Goal: Task Accomplishment & Management: Use online tool/utility

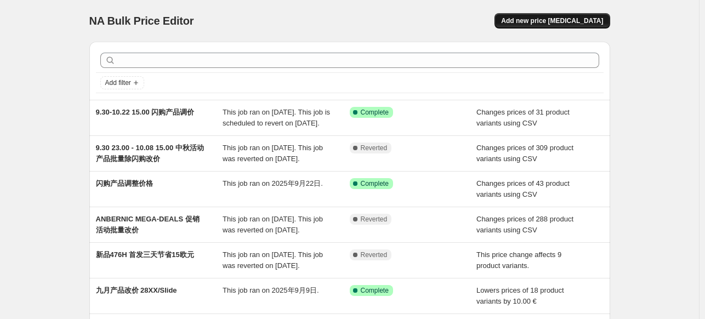
click at [537, 24] on span "Add new price [MEDICAL_DATA]" at bounding box center [552, 20] width 102 height 9
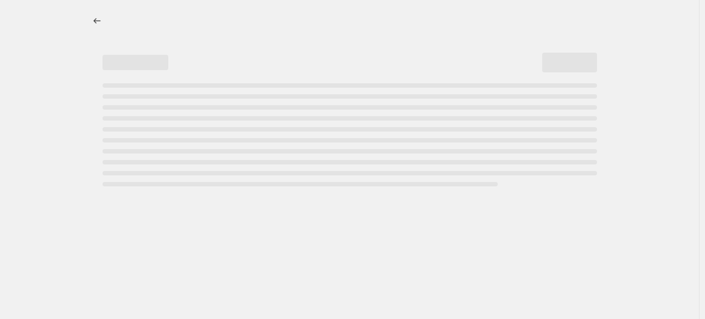
select select "percentage"
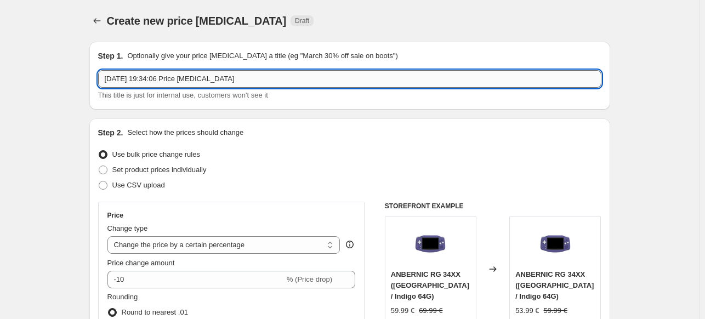
click at [267, 75] on input "[DATE] 19:34:06 Price [MEDICAL_DATA]" at bounding box center [349, 79] width 503 height 18
type input "202510.08 产品价格调整-10€"
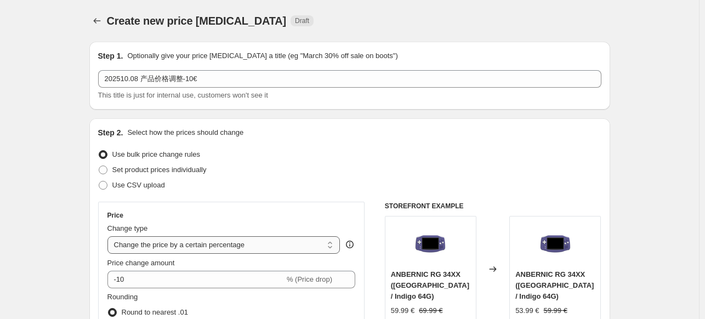
click at [218, 245] on select "Change the price to a certain amount Change the price by a certain amount Chang…" at bounding box center [223, 245] width 233 height 18
select select "pcap"
click at [110, 236] on select "Change the price to a certain amount Change the price by a certain amount Chang…" at bounding box center [223, 245] width 233 height 18
type input "-20"
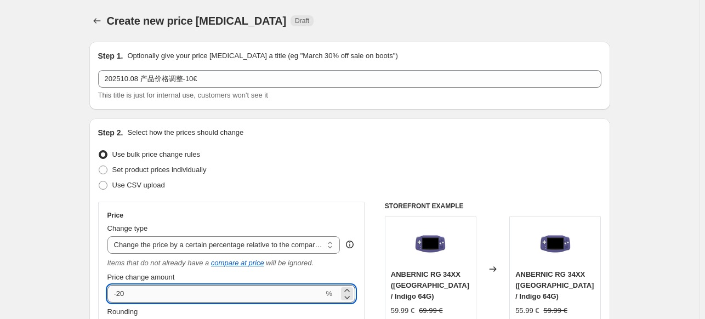
click at [188, 291] on input "-20" at bounding box center [215, 294] width 216 height 18
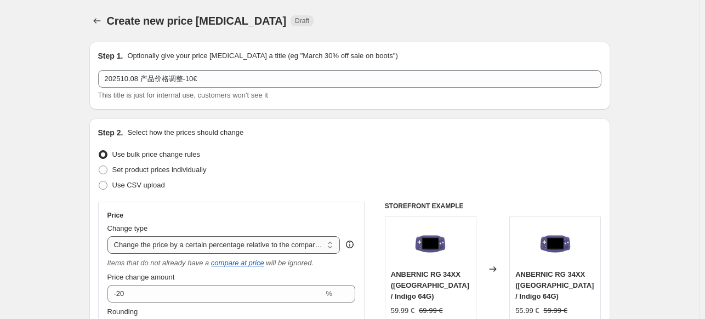
click at [210, 243] on select "Change the price to a certain amount Change the price by a certain amount Chang…" at bounding box center [223, 245] width 233 height 18
select select "bcap"
click at [110, 236] on select "Change the price to a certain amount Change the price by a certain amount Chang…" at bounding box center [223, 245] width 233 height 18
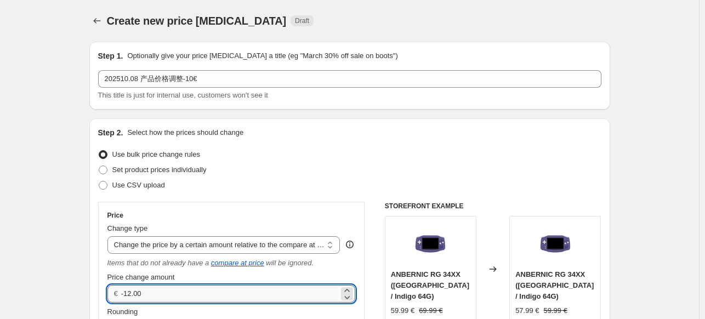
click at [133, 293] on input "-12.00" at bounding box center [230, 294] width 218 height 18
type input "-10.00"
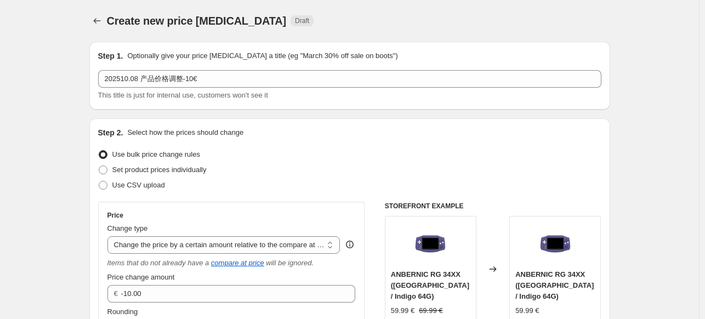
click at [448, 160] on div "Use bulk price change rules" at bounding box center [349, 154] width 503 height 15
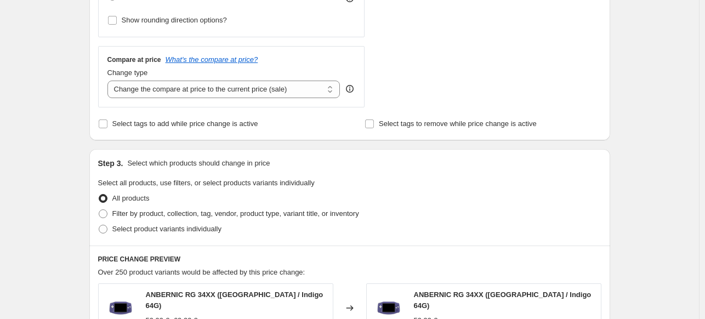
scroll to position [378, 0]
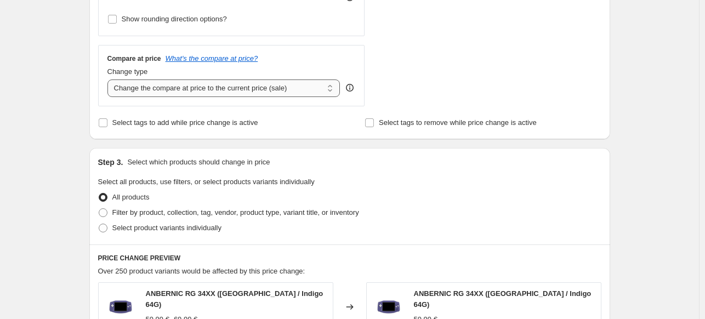
click at [288, 86] on select "Change the compare at price to the current price (sale) Change the compare at p…" at bounding box center [223, 88] width 233 height 18
select select "no_change"
click at [110, 79] on select "Change the compare at price to the current price (sale) Change the compare at p…" at bounding box center [223, 88] width 233 height 18
click at [107, 228] on span at bounding box center [103, 228] width 9 height 9
click at [99, 224] on input "Select product variants individually" at bounding box center [99, 224] width 1 height 1
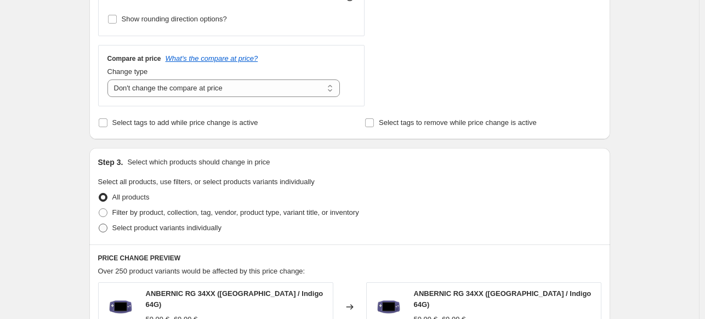
radio input "true"
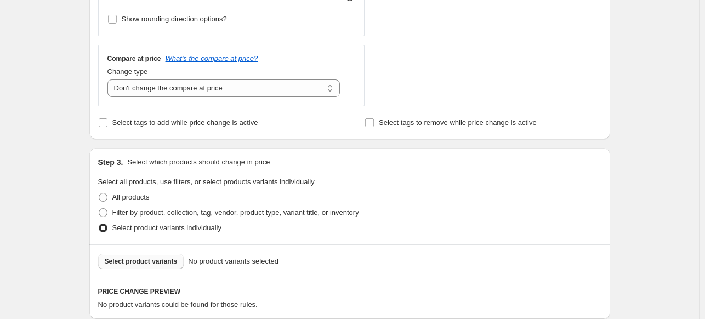
click at [137, 260] on span "Select product variants" at bounding box center [141, 261] width 73 height 9
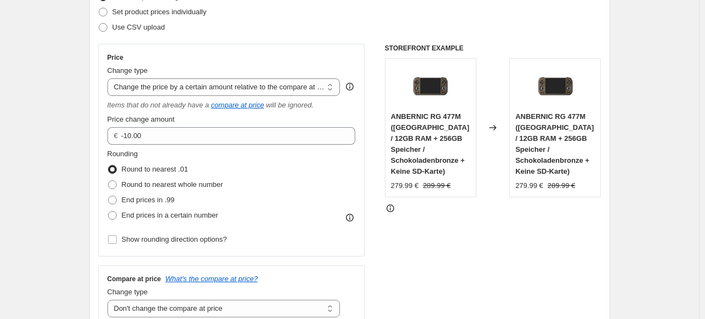
scroll to position [120, 0]
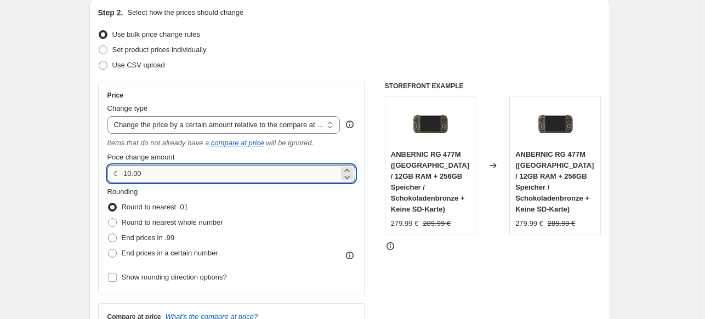
click at [131, 172] on input "-10.00" at bounding box center [230, 174] width 218 height 18
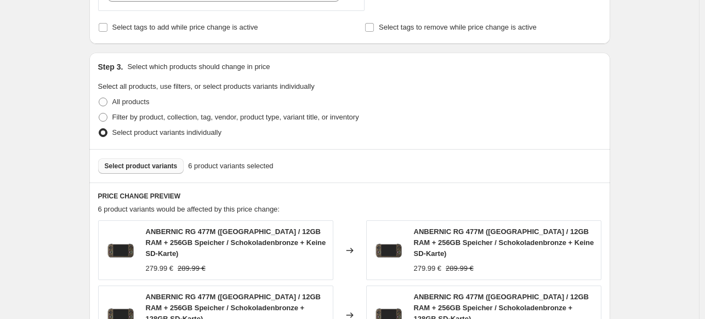
scroll to position [405, 0]
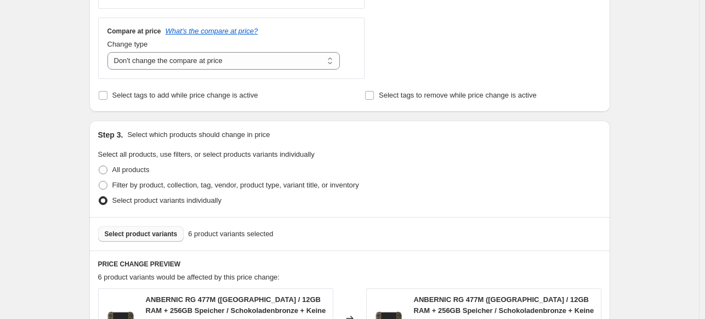
type input "-20.00"
click at [432, 180] on div "Filter by product, collection, tag, vendor, product type, variant title, or inv…" at bounding box center [349, 185] width 503 height 15
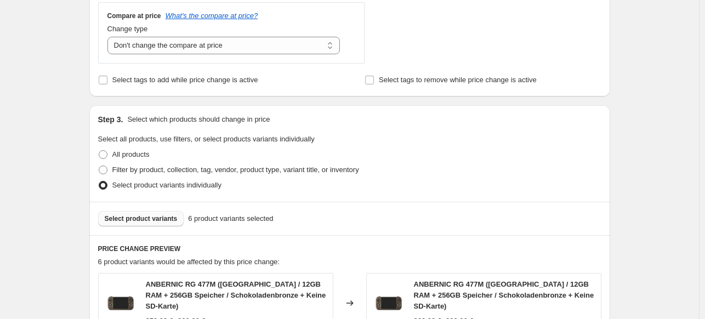
scroll to position [421, 0]
click at [248, 52] on select "Change the compare at price to the current price (sale) Change the compare at p…" at bounding box center [223, 46] width 233 height 18
click at [110, 37] on select "Change the compare at price to the current price (sale) Change the compare at p…" at bounding box center [223, 46] width 233 height 18
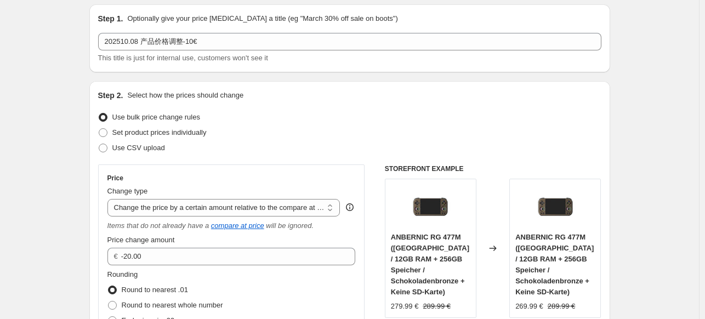
scroll to position [0, 0]
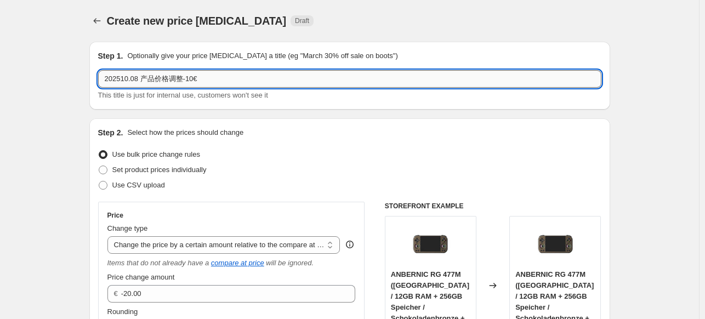
click at [190, 79] on input "202510.08 产品价格调整-10€" at bounding box center [349, 79] width 503 height 18
click at [203, 78] on input "202510.08 产品价格调整-20€" at bounding box center [349, 79] width 503 height 18
click at [184, 78] on input "202510.08 产品价格调整-20€" at bounding box center [349, 79] width 503 height 18
click at [184, 78] on input "202510.08 产品价格调整477m-20€" at bounding box center [349, 79] width 503 height 18
click at [203, 81] on input "202510.08 产品价格调整 477m-20€" at bounding box center [349, 79] width 503 height 18
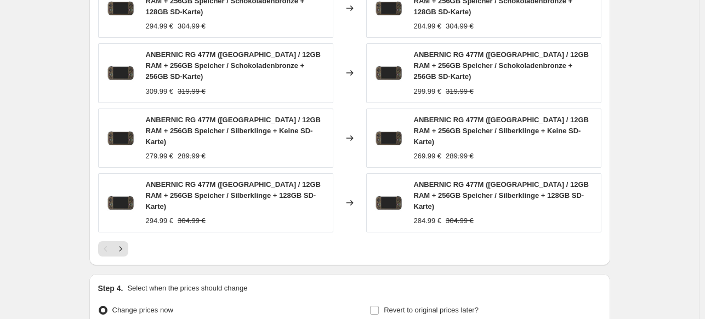
scroll to position [840, 0]
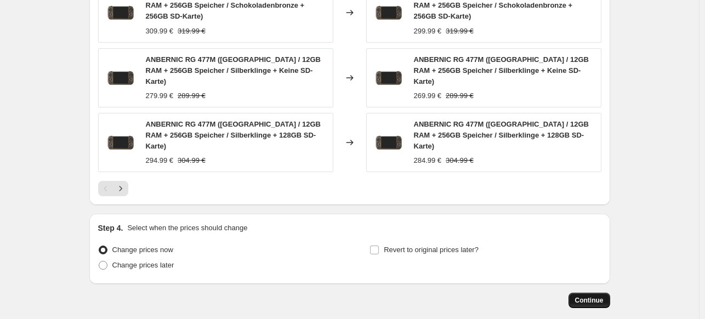
type input "202510.08 产品价格调整 477m -20€"
click at [594, 293] on button "Continue" at bounding box center [589, 300] width 42 height 15
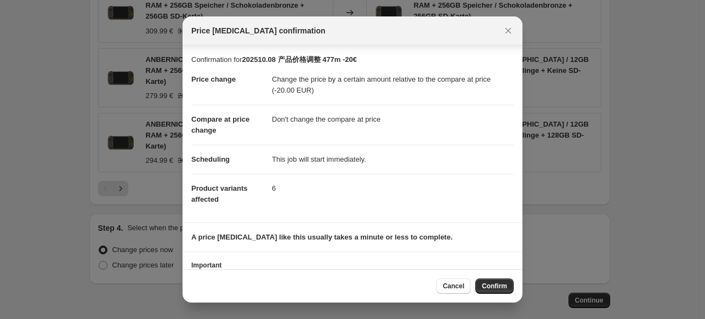
scroll to position [51, 0]
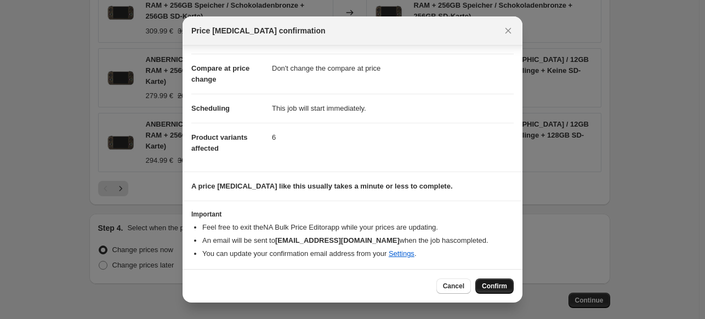
click at [490, 284] on span "Confirm" at bounding box center [494, 286] width 25 height 9
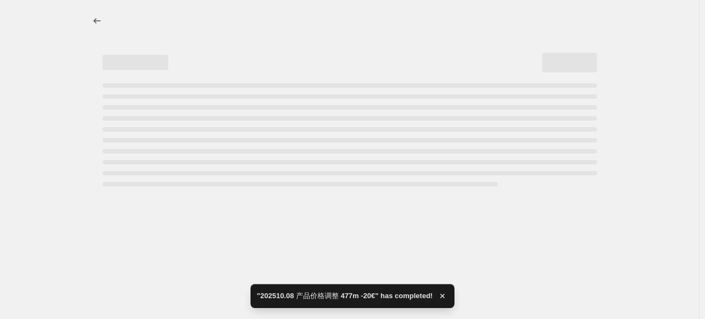
select select "bcap"
select select "no_change"
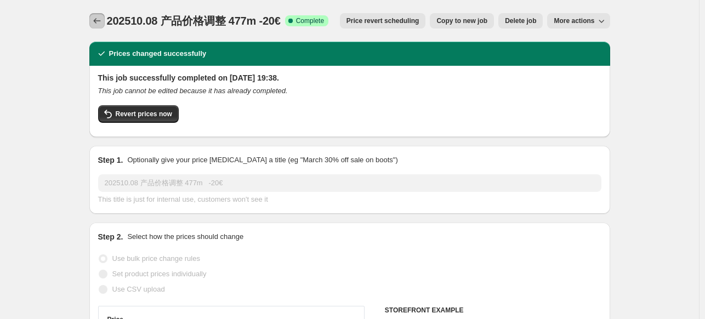
click at [96, 17] on icon "Price change jobs" at bounding box center [96, 20] width 11 height 11
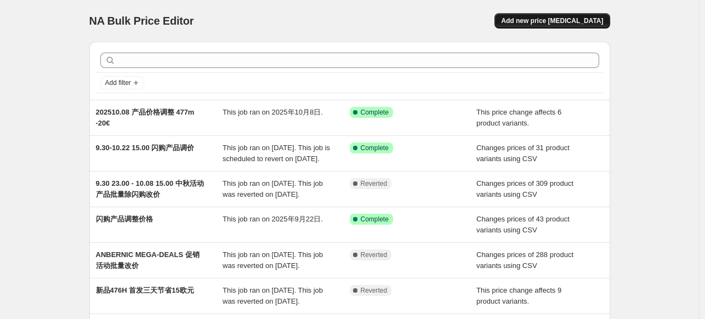
click at [572, 27] on button "Add new price change job" at bounding box center [551, 20] width 115 height 15
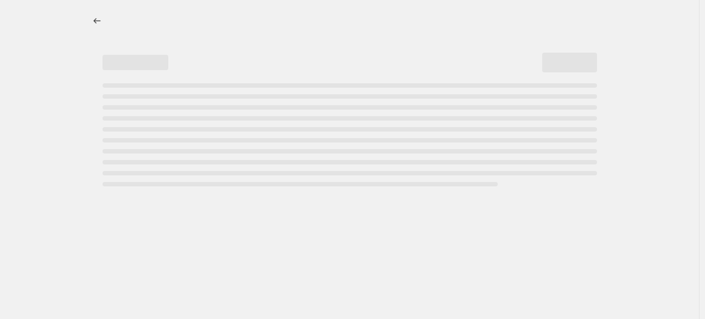
select select "percentage"
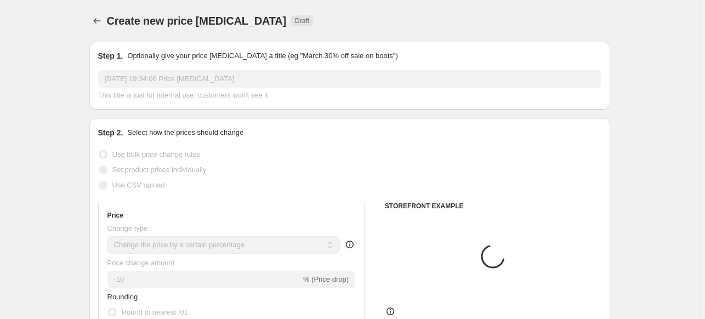
click at [196, 79] on input "2025年10月8日 19:34:06 Price change job" at bounding box center [349, 79] width 503 height 18
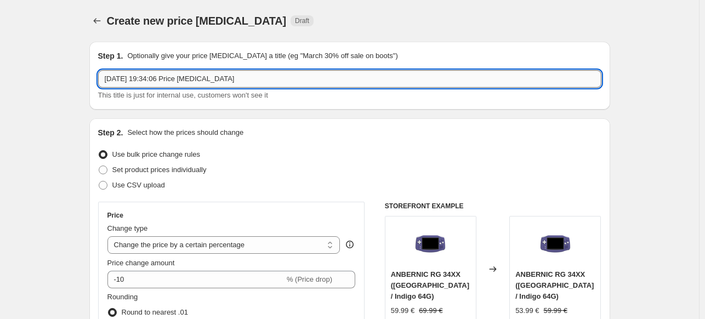
click at [196, 79] on input "2025年10月8日 19:34:06 Price change job" at bounding box center [349, 79] width 503 height 18
paste input "10.08 产品价格调整-20€"
click at [183, 77] on input "202510.08 产品价格调整-20€" at bounding box center [349, 79] width 503 height 18
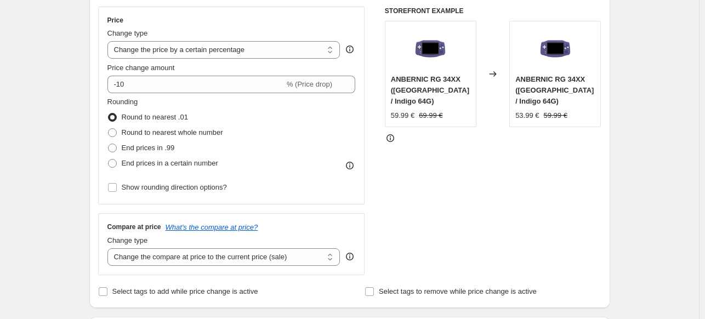
scroll to position [191, 0]
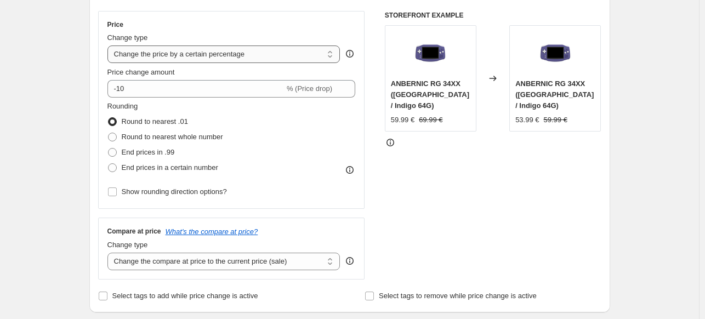
type input "202510.08 产品价格调整 Slide -30€"
click at [195, 50] on select "Change the price to a certain amount Change the price by a certain amount Chang…" at bounding box center [223, 54] width 233 height 18
select select "bcap"
click at [110, 45] on select "Change the price to a certain amount Change the price by a certain amount Chang…" at bounding box center [223, 54] width 233 height 18
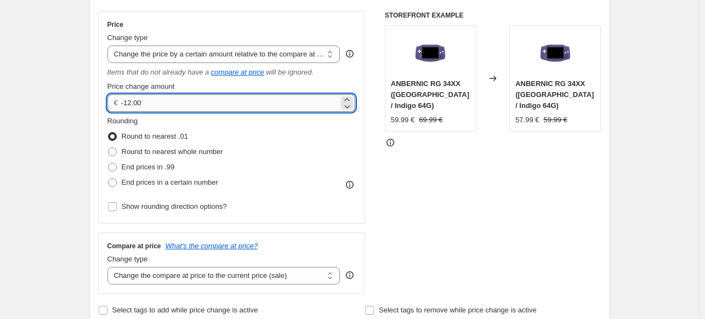
click at [134, 105] on input "-12.00" at bounding box center [230, 103] width 218 height 18
click at [165, 105] on input "-30.00" at bounding box center [230, 103] width 218 height 18
type input "-30.00"
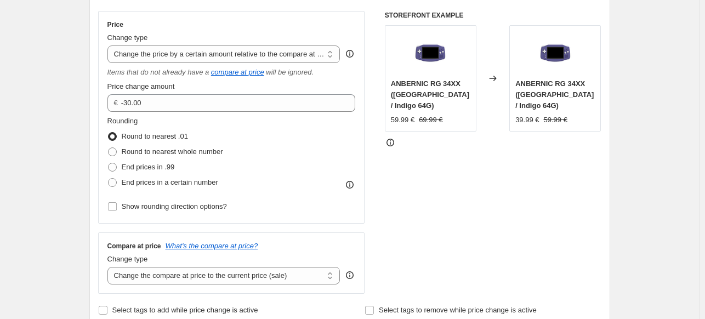
click at [425, 144] on div "STOREFRONT EXAMPLE ANBERNIC RG 34XX (China / Indigo 64G) 59.99 € 69.99 € Change…" at bounding box center [493, 152] width 216 height 283
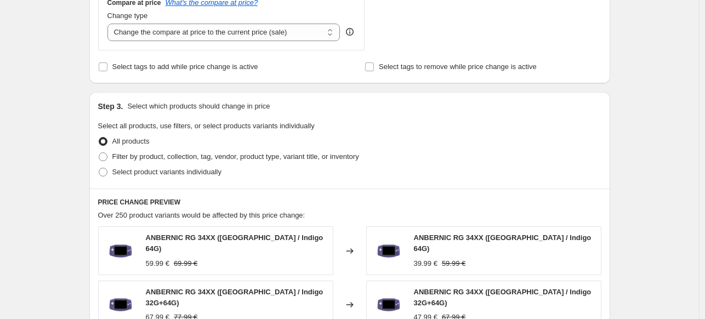
scroll to position [434, 0]
click at [196, 27] on select "Change the compare at price to the current price (sale) Change the compare at p…" at bounding box center [223, 33] width 233 height 18
select select "no_change"
click at [110, 24] on select "Change the compare at price to the current price (sale) Change the compare at p…" at bounding box center [223, 33] width 233 height 18
click at [117, 175] on span "Select product variants individually" at bounding box center [166, 172] width 109 height 8
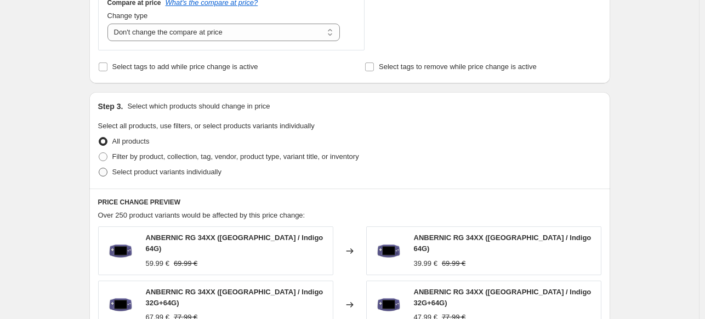
click at [99, 168] on input "Select product variants individually" at bounding box center [99, 168] width 1 height 1
radio input "true"
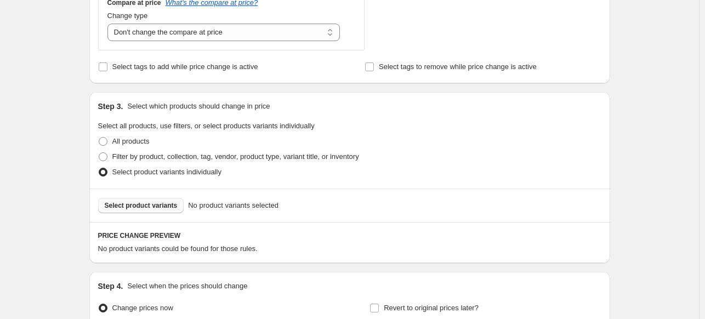
click at [159, 205] on span "Select product variants" at bounding box center [141, 205] width 73 height 9
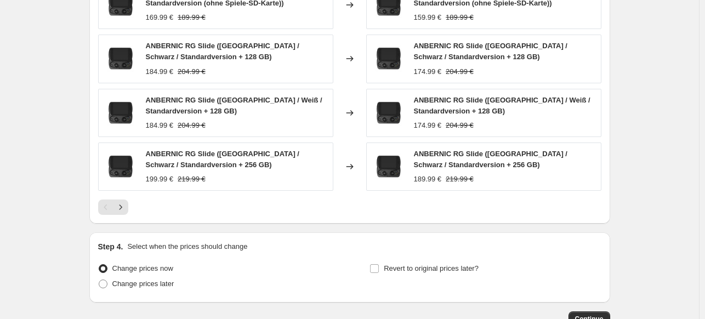
scroll to position [840, 0]
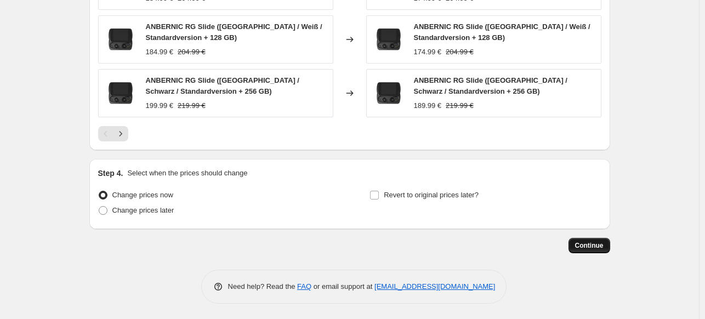
click at [588, 243] on span "Continue" at bounding box center [589, 245] width 28 height 9
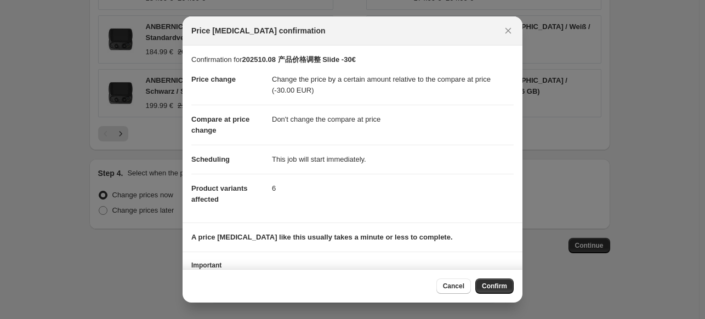
scroll to position [51, 0]
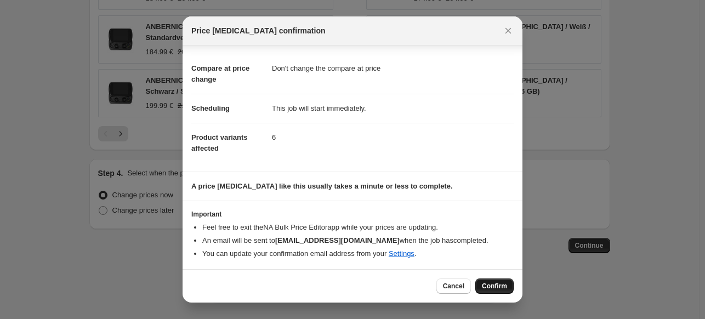
click at [491, 282] on span "Confirm" at bounding box center [494, 286] width 25 height 9
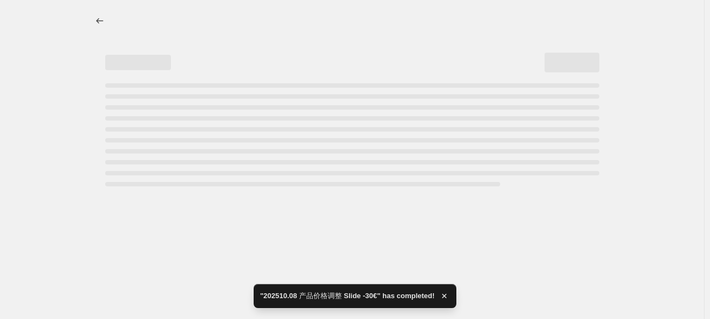
select select "bcap"
select select "no_change"
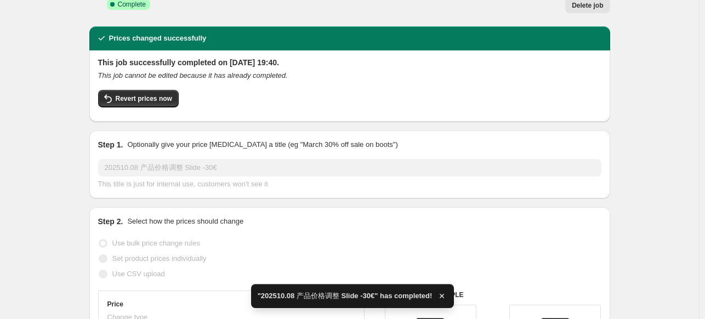
scroll to position [37, 0]
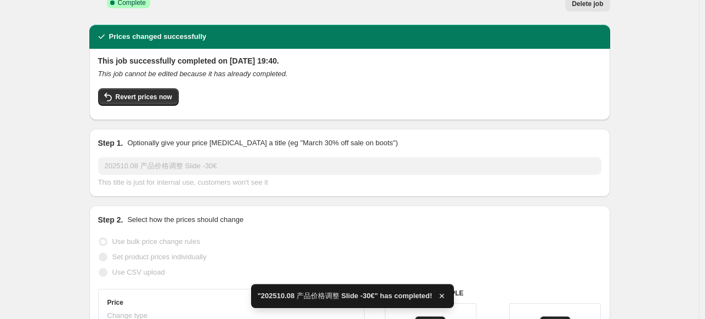
click at [107, 25] on div "Prices changed successfully" at bounding box center [349, 37] width 520 height 24
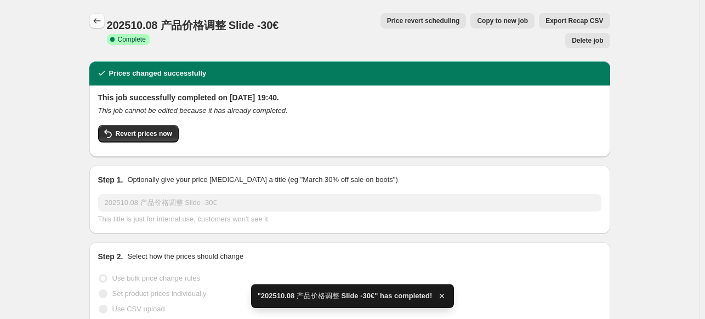
click at [99, 20] on icon "Price change jobs" at bounding box center [96, 20] width 11 height 11
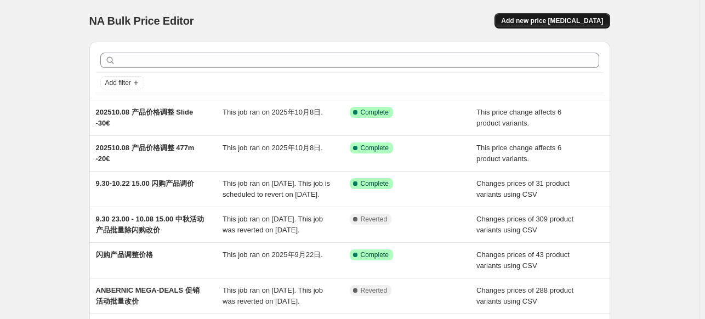
click at [539, 24] on span "Add new price change job" at bounding box center [552, 20] width 102 height 9
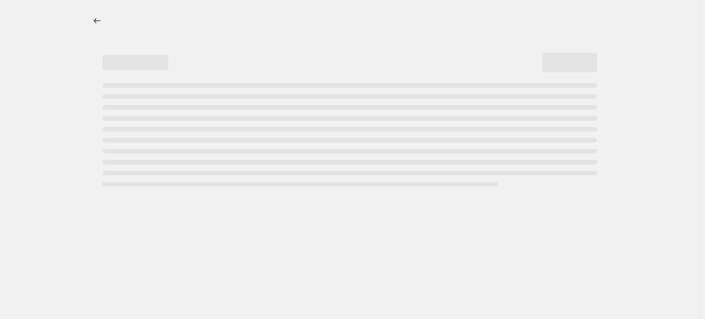
select select "percentage"
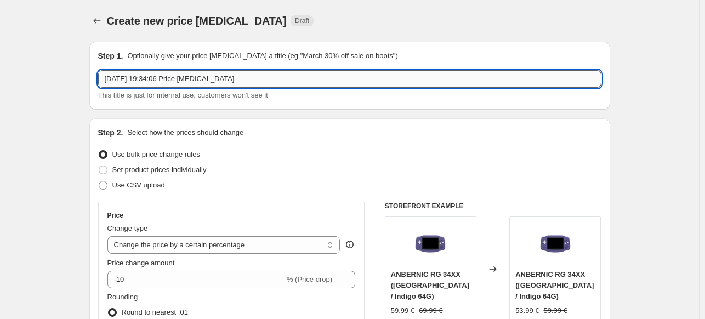
click at [277, 79] on input "2025年10月8日 19:34:06 Price change job" at bounding box center [349, 79] width 503 height 18
paste input "10.08 产品价格调整-20€"
click at [184, 76] on input "202510.08 产品价格调整-20€" at bounding box center [349, 79] width 503 height 18
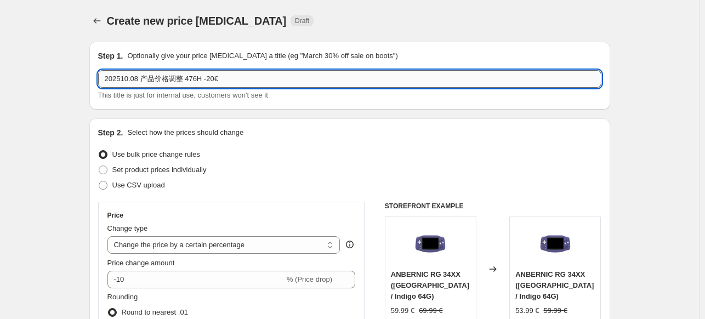
click at [213, 84] on input "202510.08 产品价格调整 476H -20€" at bounding box center [349, 79] width 503 height 18
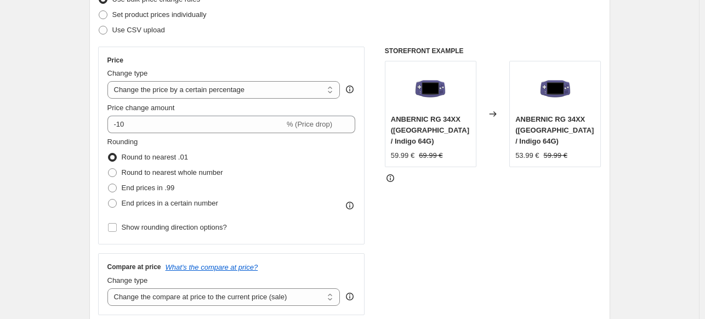
scroll to position [204, 0]
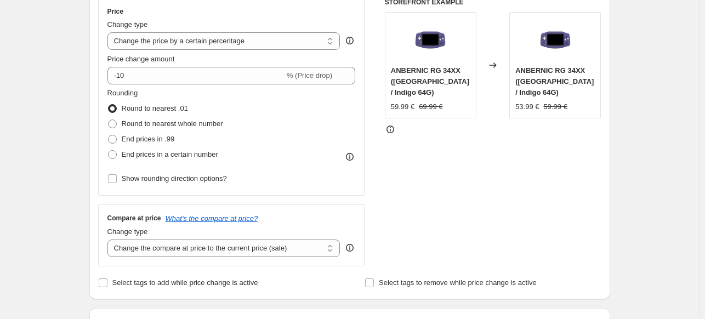
type input "202510.08 产品价格调整 476H -10€"
click at [238, 33] on div "Change type Change the price to a certain amount Change the price by a certain …" at bounding box center [223, 34] width 233 height 31
click at [238, 33] on select "Change the price to a certain amount Change the price by a certain amount Chang…" at bounding box center [223, 41] width 233 height 18
select select "bcap"
click at [110, 32] on select "Change the price to a certain amount Change the price by a certain amount Chang…" at bounding box center [223, 41] width 233 height 18
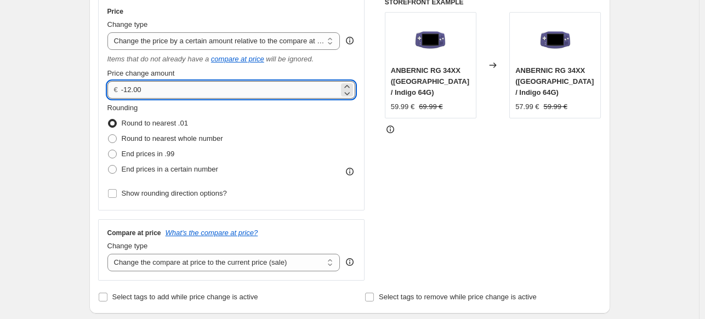
click at [131, 89] on input "-12.00" at bounding box center [230, 90] width 218 height 18
click at [147, 90] on input "-10.00" at bounding box center [230, 90] width 218 height 18
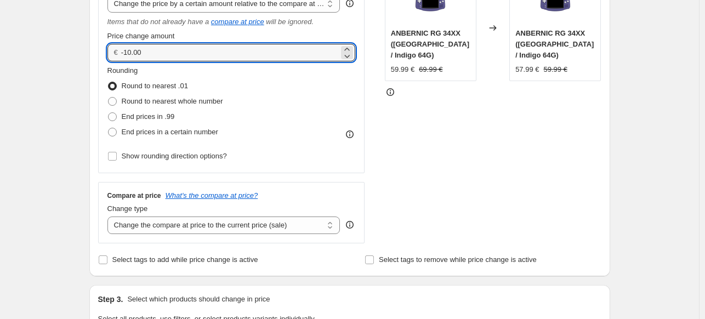
scroll to position [241, 0]
type input "-10.00"
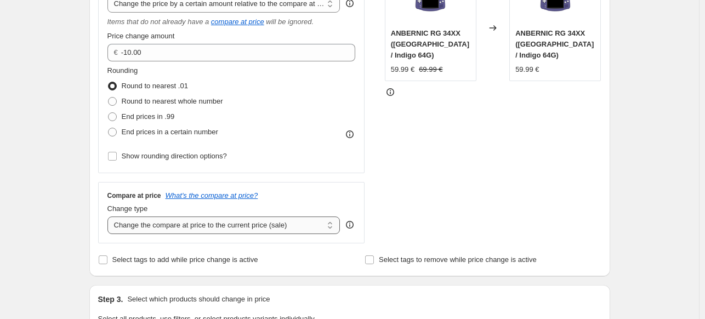
click at [285, 222] on select "Change the compare at price to the current price (sale) Change the compare at p…" at bounding box center [223, 225] width 233 height 18
select select "no_change"
click at [110, 216] on select "Change the compare at price to the current price (sale) Change the compare at p…" at bounding box center [223, 225] width 233 height 18
click at [302, 245] on div "Step 2. Select how the prices should change Use bulk price change rules Set pro…" at bounding box center [349, 76] width 503 height 381
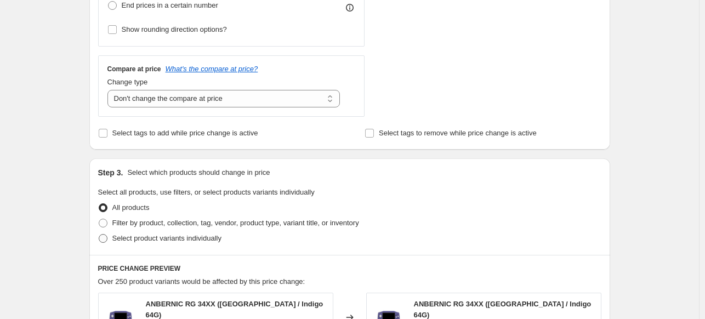
click at [106, 241] on span at bounding box center [103, 238] width 9 height 9
click at [99, 234] on input "Select product variants individually" at bounding box center [99, 234] width 1 height 1
radio input "true"
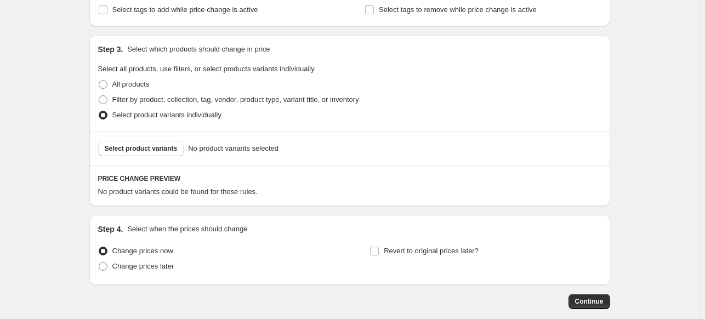
scroll to position [500, 0]
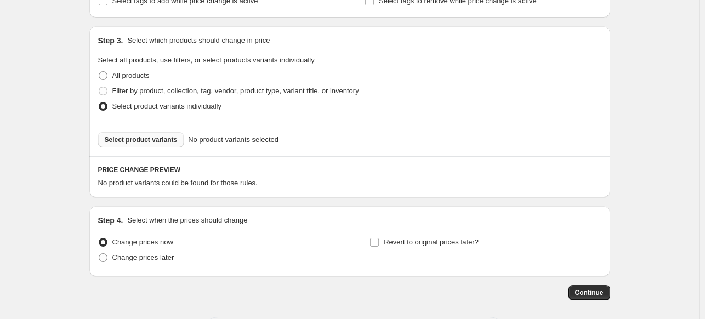
click at [141, 142] on span "Select product variants" at bounding box center [141, 139] width 73 height 9
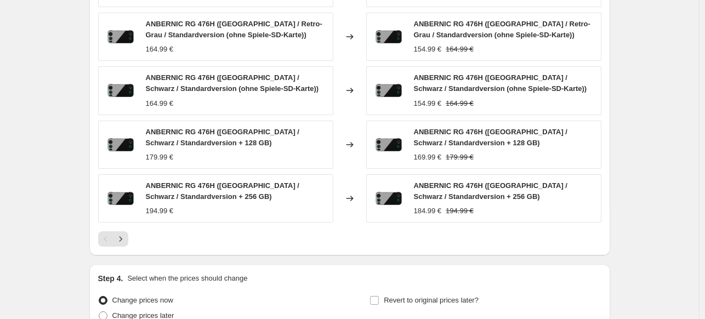
scroll to position [774, 0]
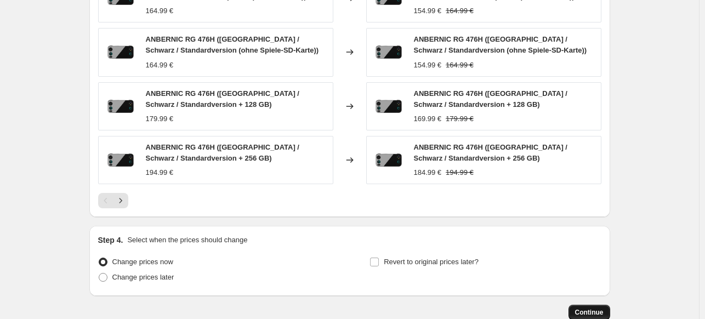
click at [583, 308] on span "Continue" at bounding box center [589, 312] width 28 height 9
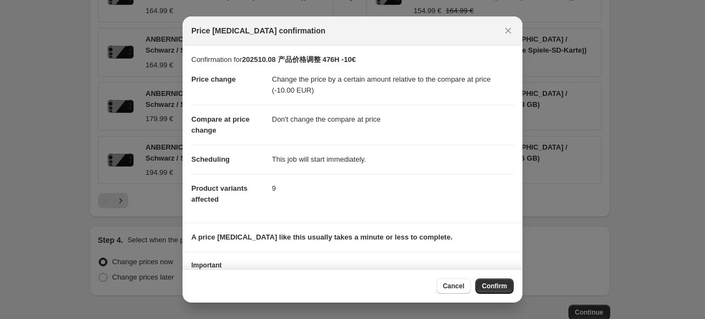
scroll to position [51, 0]
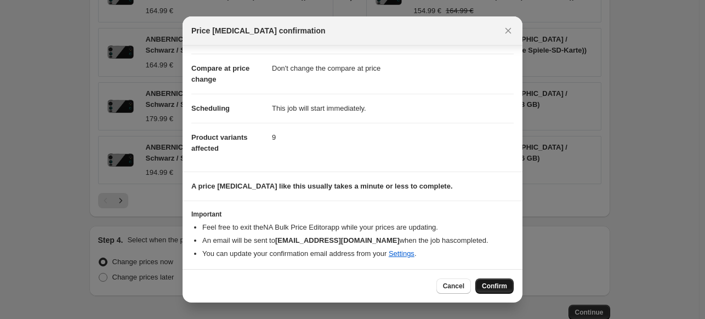
click at [491, 286] on span "Confirm" at bounding box center [494, 286] width 25 height 9
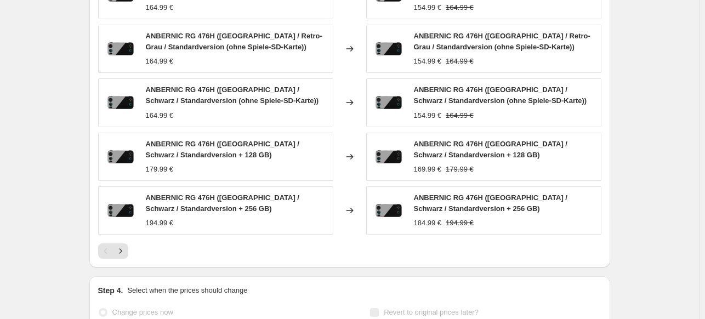
scroll to position [802, 0]
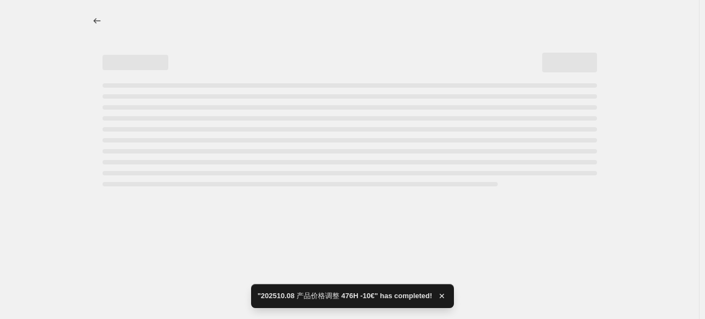
select select "bcap"
select select "no_change"
